Goal: Task Accomplishment & Management: Complete application form

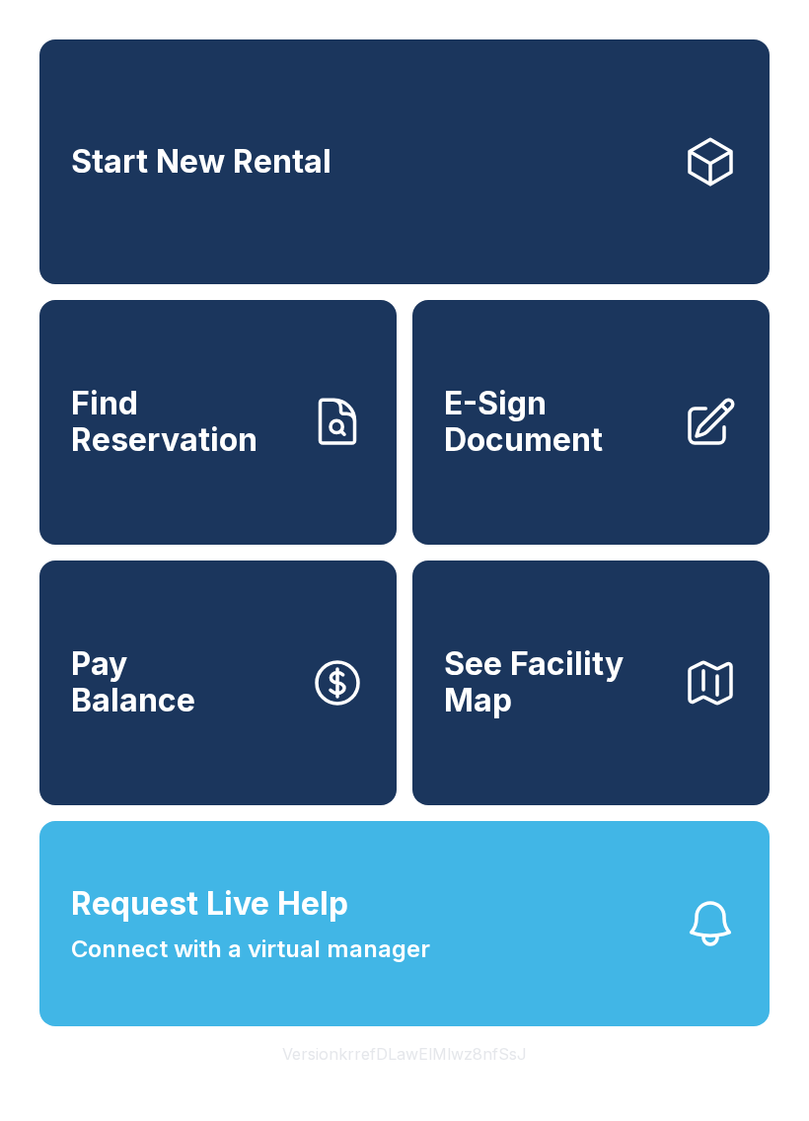
click at [591, 458] on span "E-Sign Document" at bounding box center [555, 422] width 223 height 72
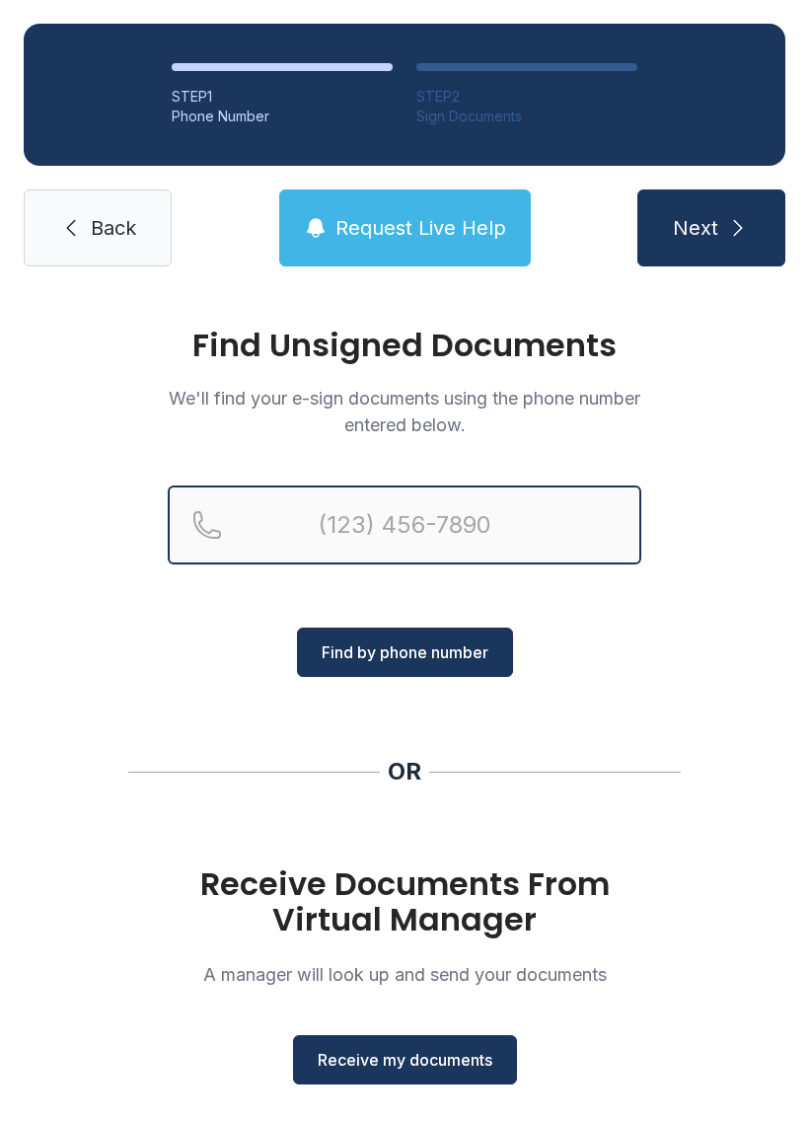
click at [461, 504] on input "Reservation phone number" at bounding box center [405, 525] width 474 height 79
type input "("
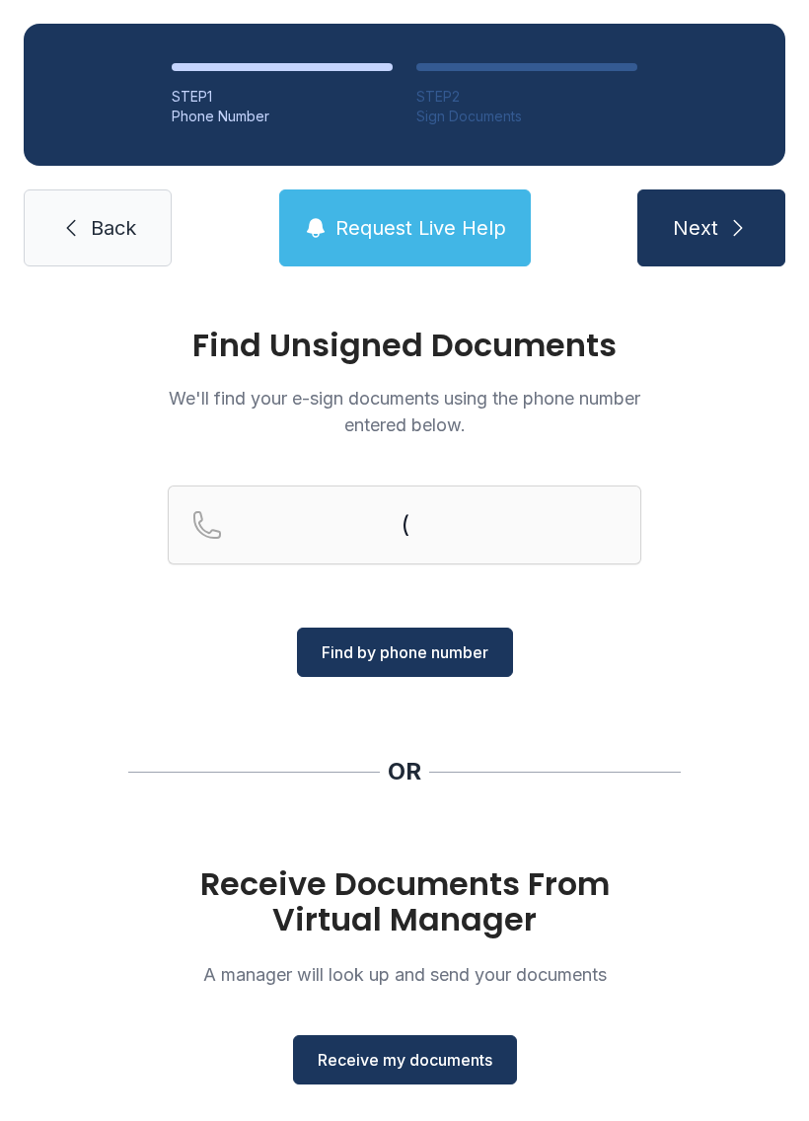
click at [743, 701] on div "Find Unsigned Documents We'll find your e-sign documents using the phone number…" at bounding box center [404, 727] width 809 height 874
click at [448, 1070] on span "Receive my documents" at bounding box center [405, 1060] width 175 height 24
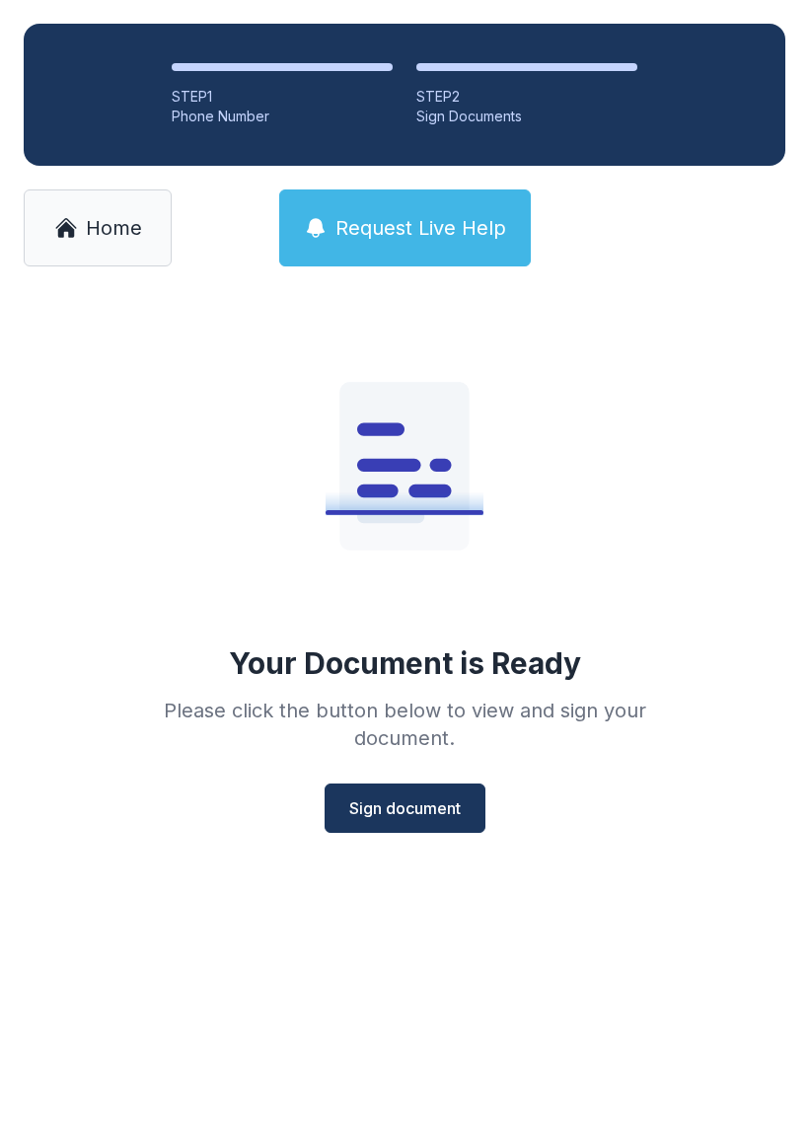
click at [416, 805] on span "Sign document" at bounding box center [405, 809] width 112 height 24
click at [436, 810] on span "Sign document" at bounding box center [405, 809] width 112 height 24
click at [427, 807] on span "Sign document" at bounding box center [405, 809] width 112 height 24
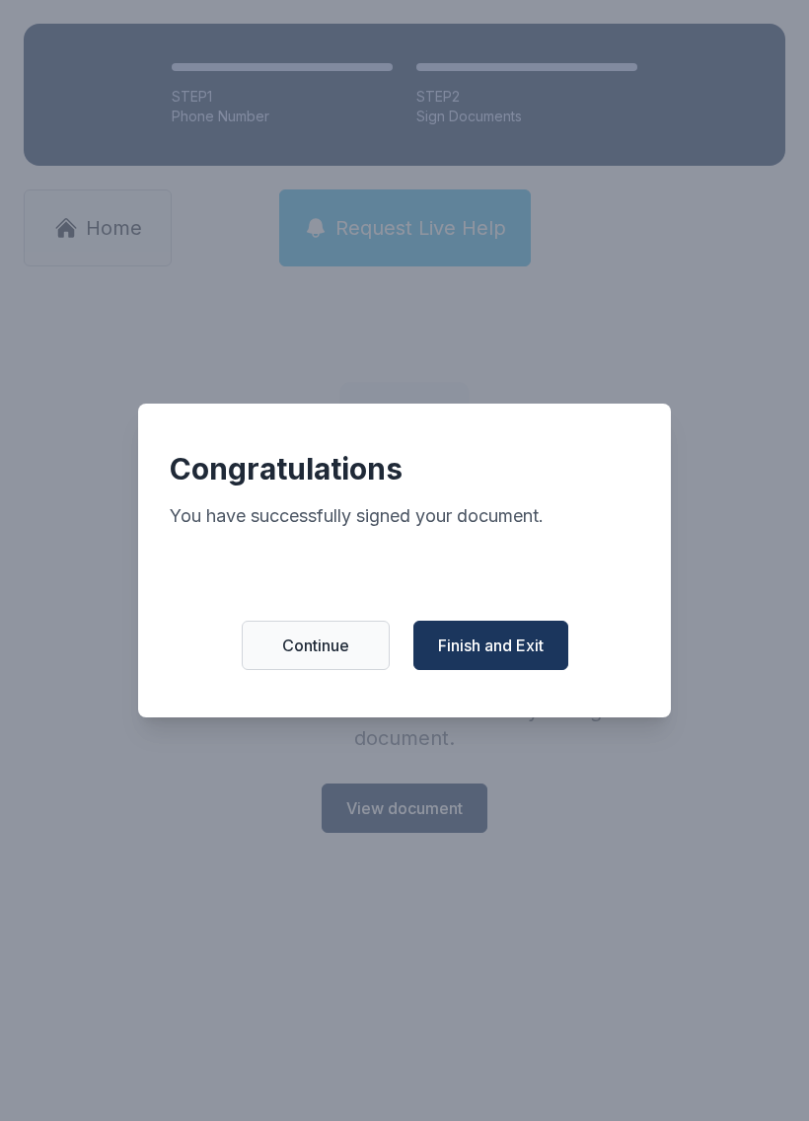
click at [502, 657] on span "Finish and Exit" at bounding box center [491, 646] width 106 height 24
